Goal: Entertainment & Leisure: Browse casually

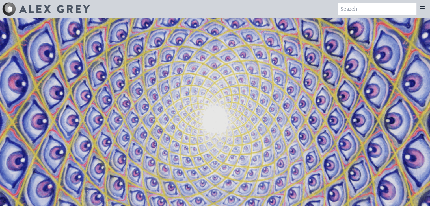
click at [425, 10] on div at bounding box center [421, 9] width 11 height 12
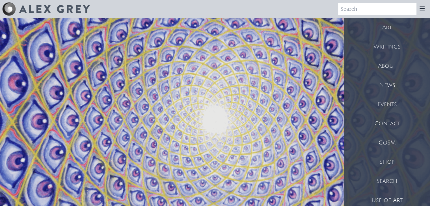
click at [402, 32] on div "Art" at bounding box center [387, 27] width 86 height 19
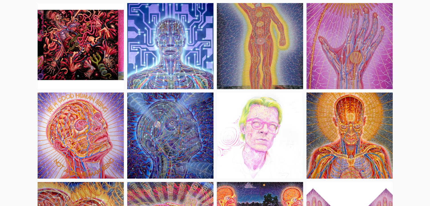
scroll to position [6155, 0]
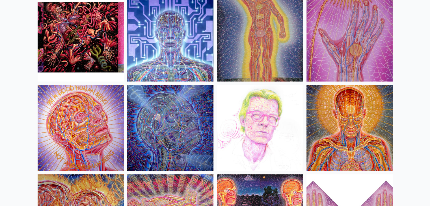
click at [341, 58] on img at bounding box center [349, 38] width 86 height 86
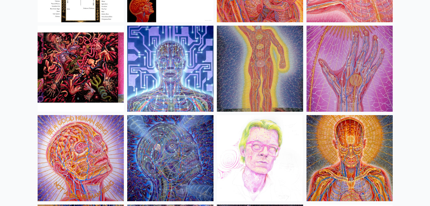
scroll to position [6124, 0]
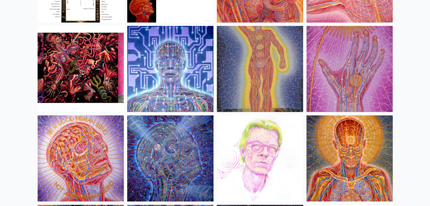
click at [169, 51] on img at bounding box center [170, 69] width 86 height 86
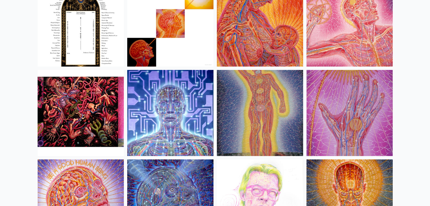
scroll to position [6079, 0]
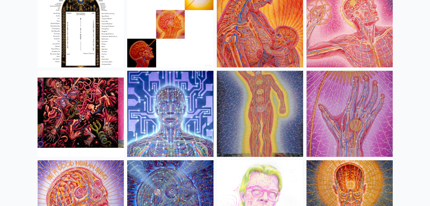
click at [82, 99] on img at bounding box center [81, 114] width 86 height 86
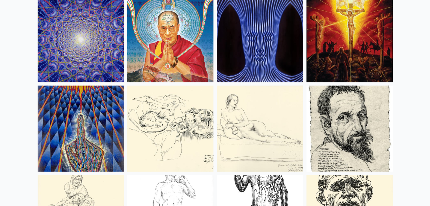
scroll to position [4989, 0]
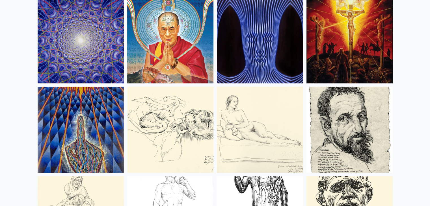
click at [116, 98] on img at bounding box center [81, 130] width 86 height 86
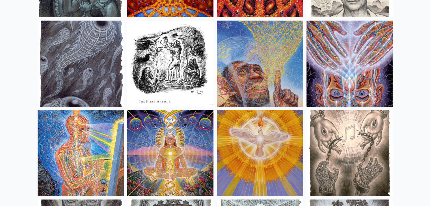
scroll to position [4070, 0]
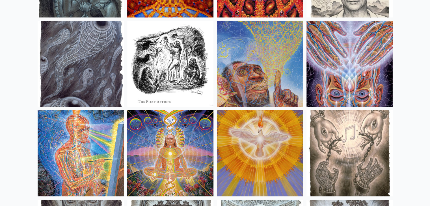
click at [257, 72] on img at bounding box center [260, 64] width 86 height 86
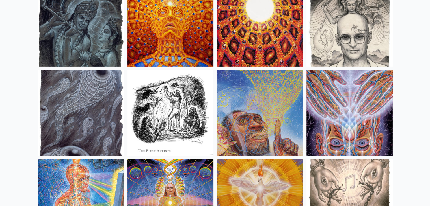
scroll to position [4021, 0]
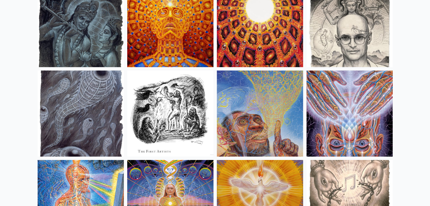
click at [106, 86] on img at bounding box center [81, 114] width 86 height 86
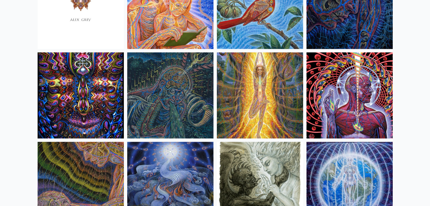
scroll to position [3501, 0]
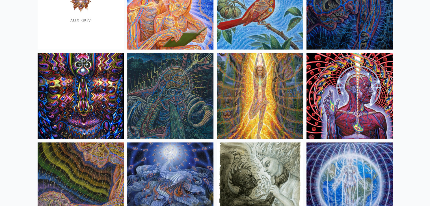
click at [183, 83] on img at bounding box center [170, 96] width 86 height 86
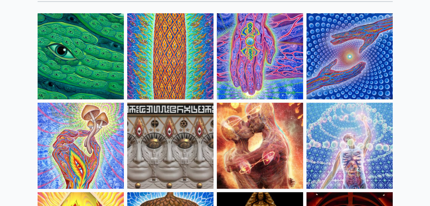
scroll to position [52, 0]
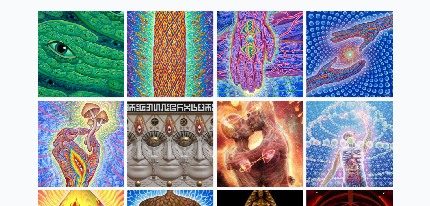
click at [110, 145] on img at bounding box center [81, 144] width 86 height 86
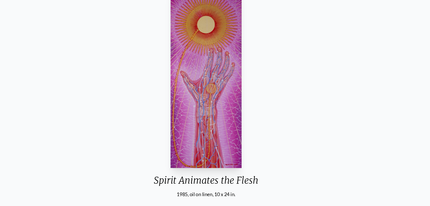
scroll to position [47, 0]
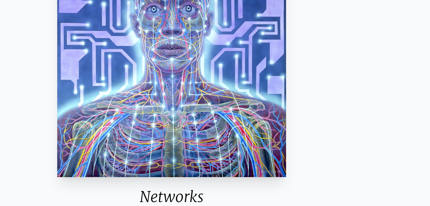
scroll to position [53, 0]
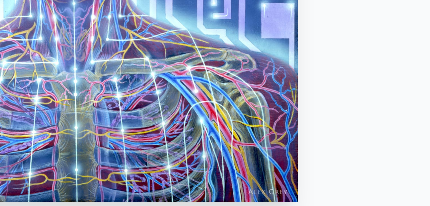
click at [274, 150] on img "28 / 35" at bounding box center [215, 83] width 132 height 165
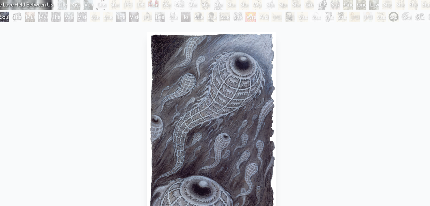
scroll to position [16, 0]
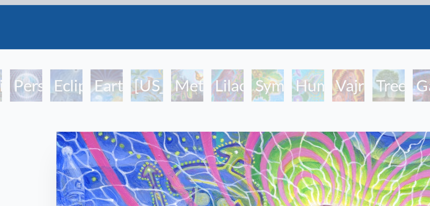
scroll to position [16, 0]
